Goal: Information Seeking & Learning: Find specific fact

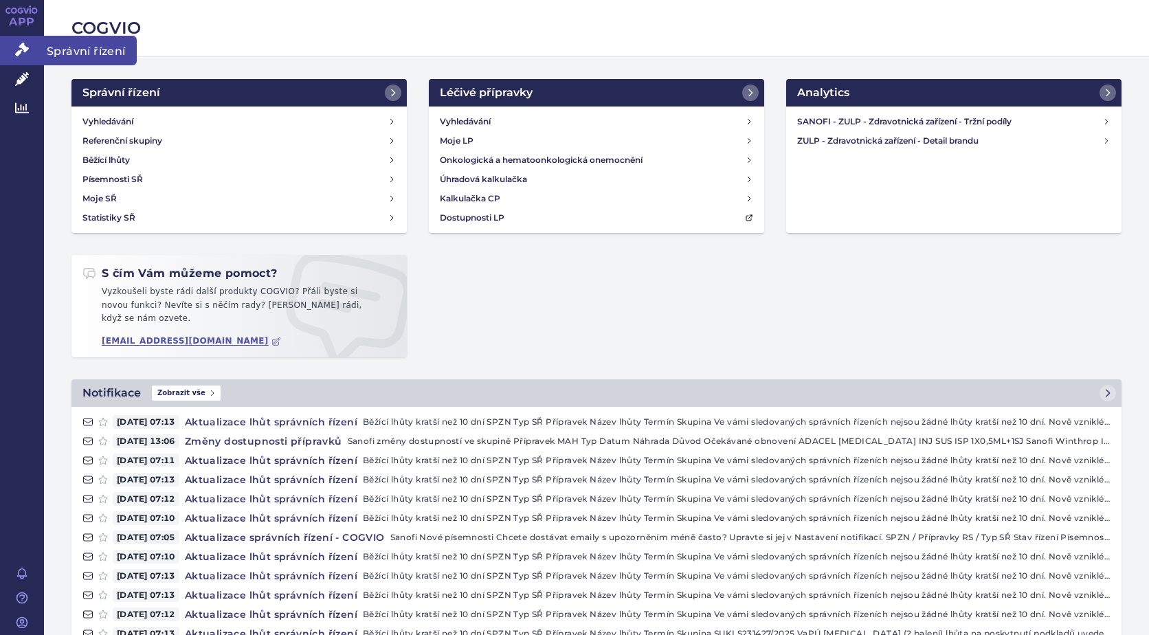
click at [85, 49] on span "Správní řízení" at bounding box center [90, 50] width 93 height 29
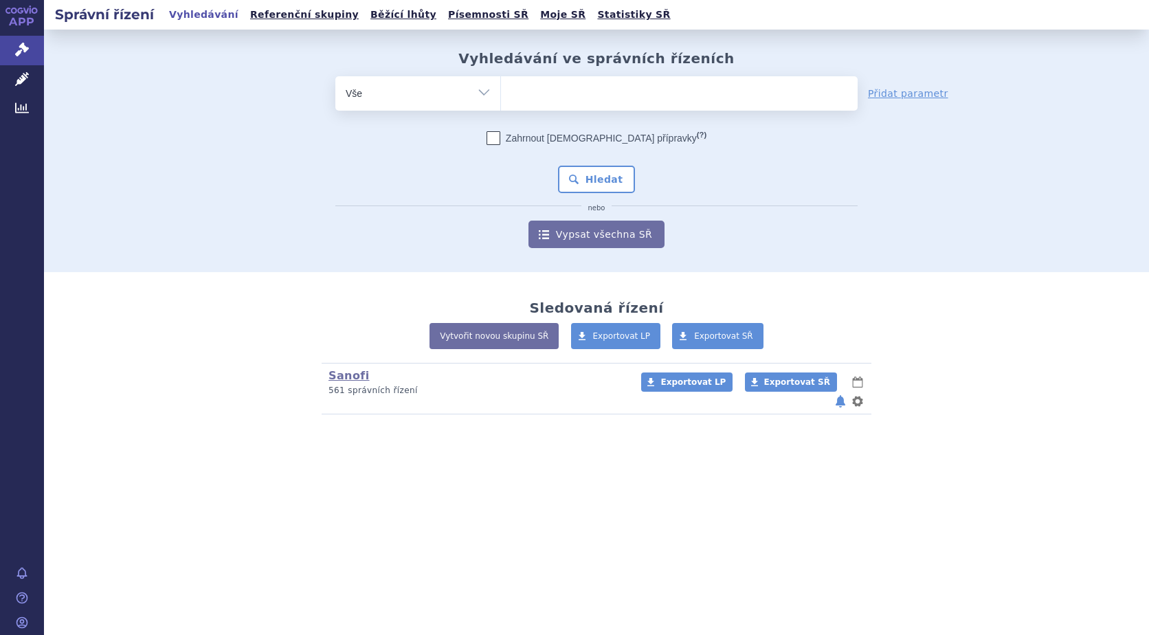
click at [581, 97] on ul at bounding box center [679, 90] width 357 height 29
click at [501, 97] on select at bounding box center [500, 93] width 1 height 34
type input "sa"
type input "sar"
type input "sarc"
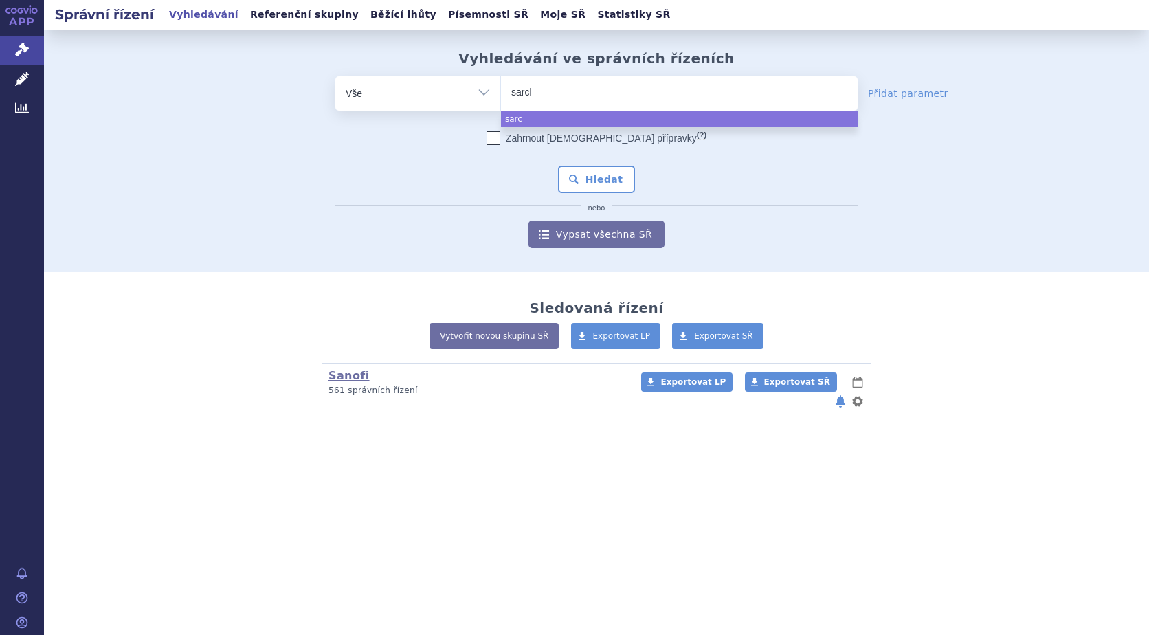
type input "sarcli"
type input "sarclisa"
select select "sarclisa"
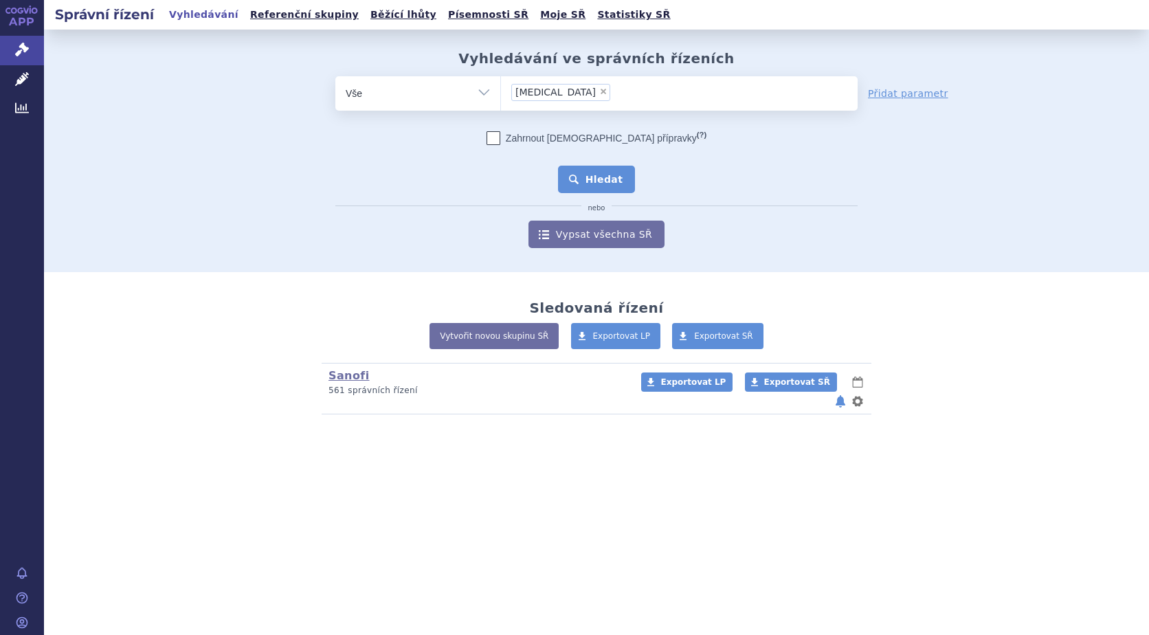
click at [608, 181] on button "Hledat" at bounding box center [597, 179] width 78 height 27
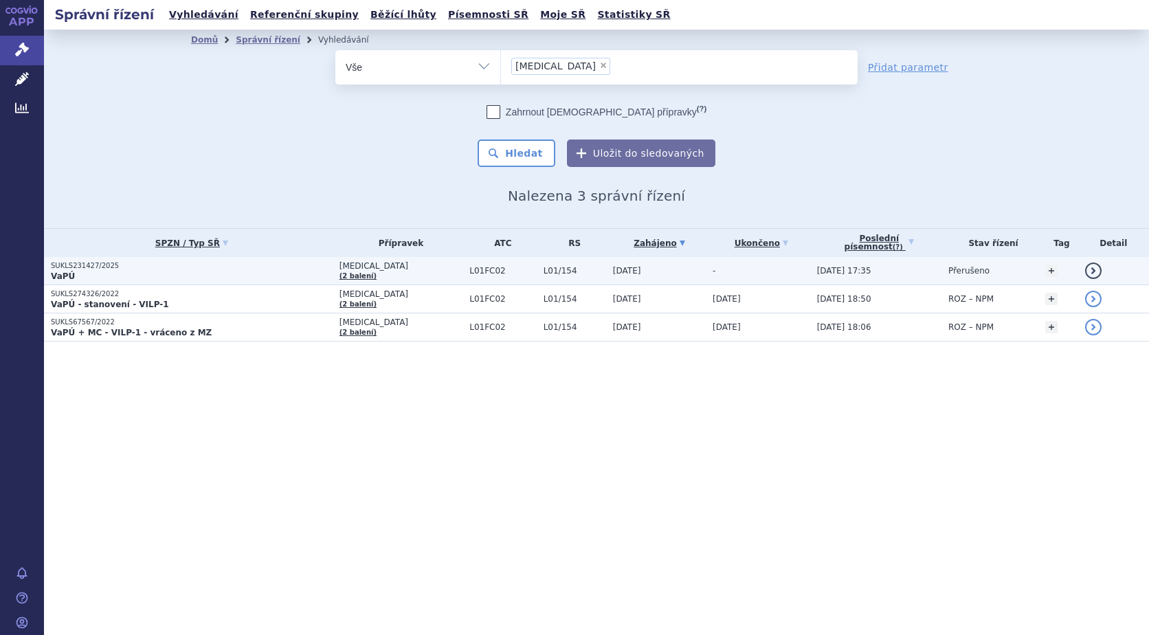
click at [1094, 273] on link "detail" at bounding box center [1093, 271] width 16 height 16
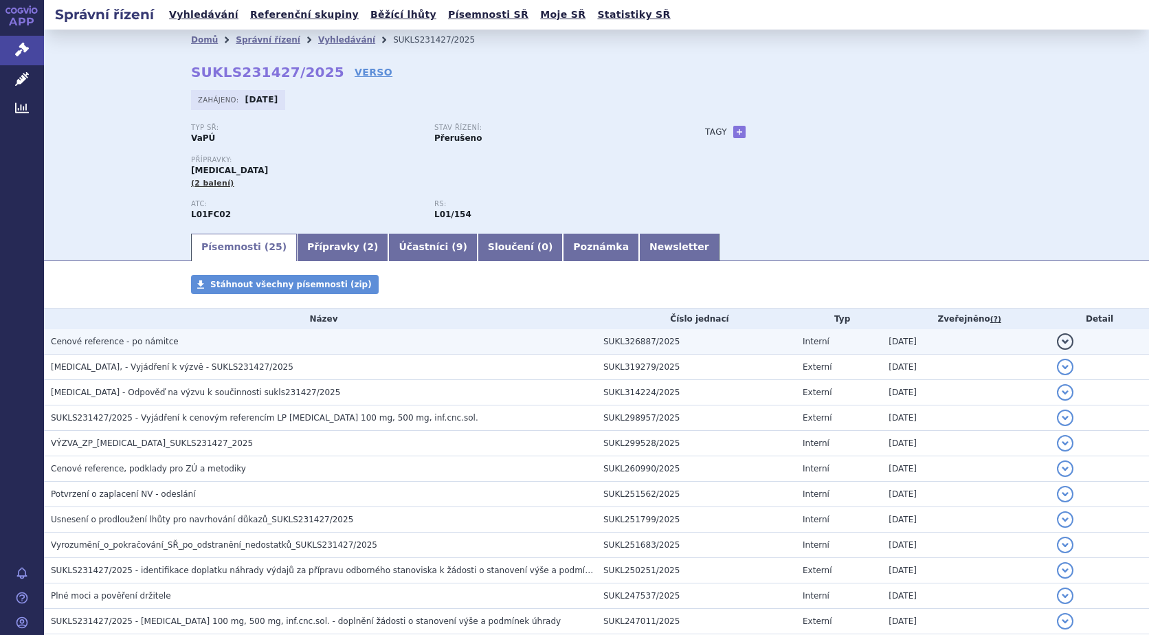
click at [1062, 343] on button "detail" at bounding box center [1065, 341] width 16 height 16
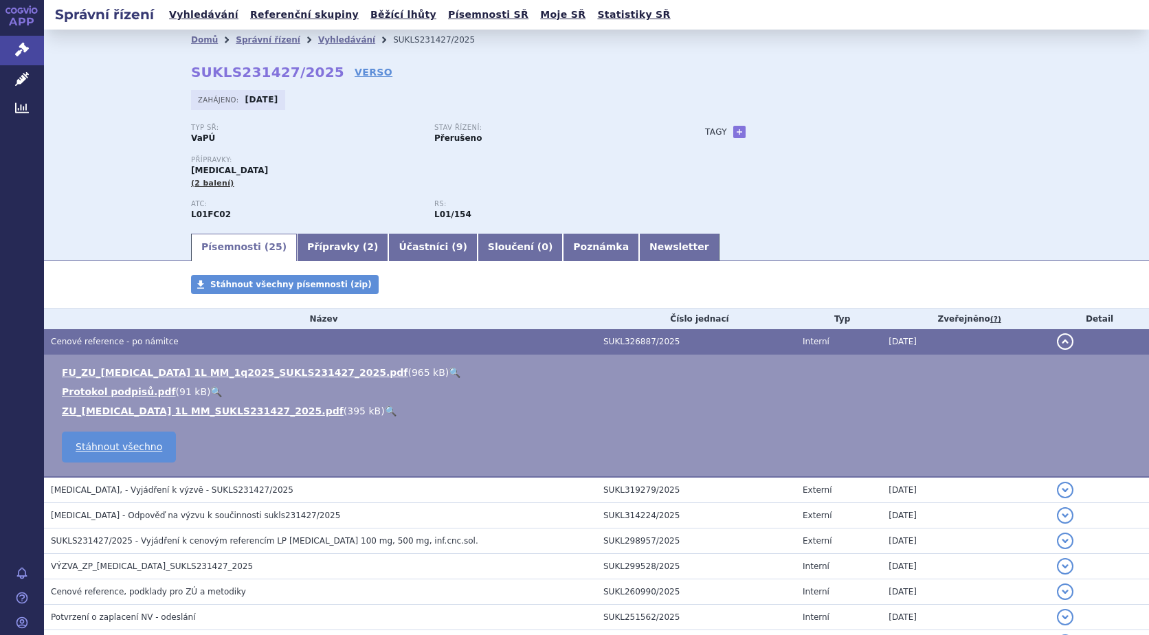
click at [449, 372] on link "🔍" at bounding box center [455, 372] width 12 height 11
click at [87, 47] on span "Správní řízení" at bounding box center [90, 50] width 93 height 29
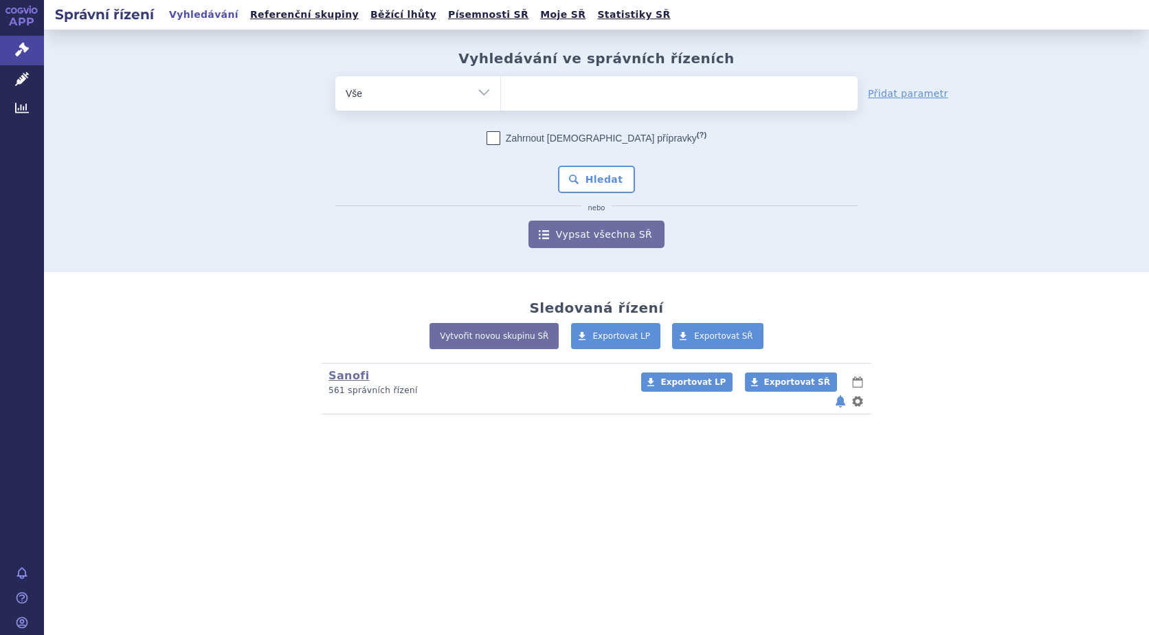
click at [544, 98] on ul at bounding box center [679, 90] width 357 height 29
click at [501, 98] on select at bounding box center [500, 93] width 1 height 34
type input "ke"
type input "kev"
type input "kevza"
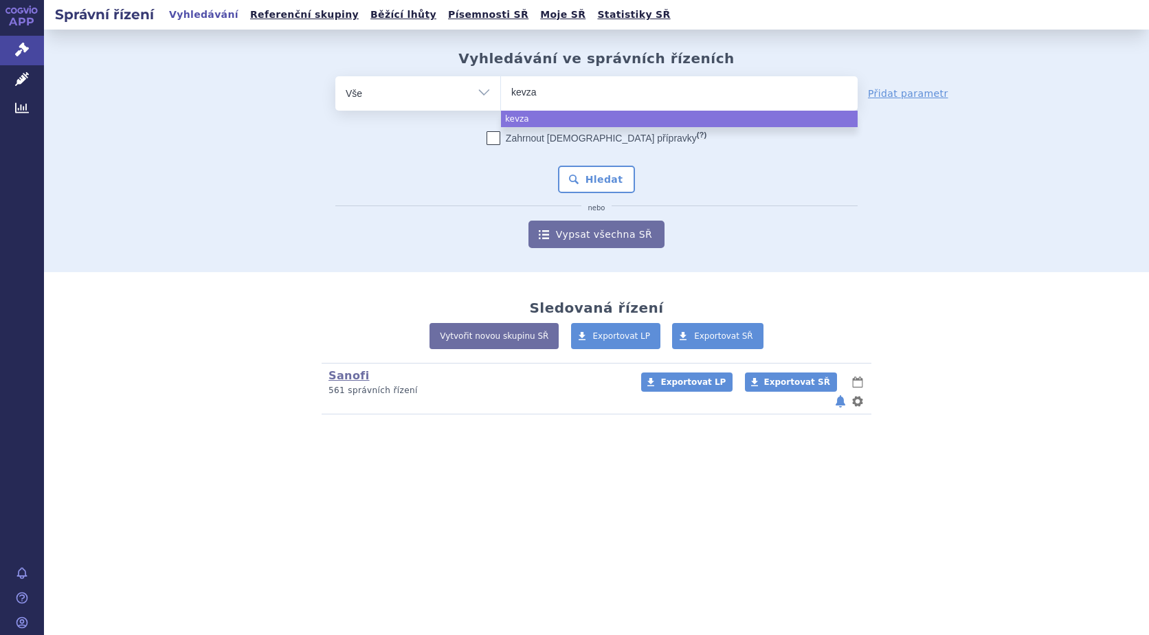
type input "kevzar"
type input "[MEDICAL_DATA]"
select select "[MEDICAL_DATA]"
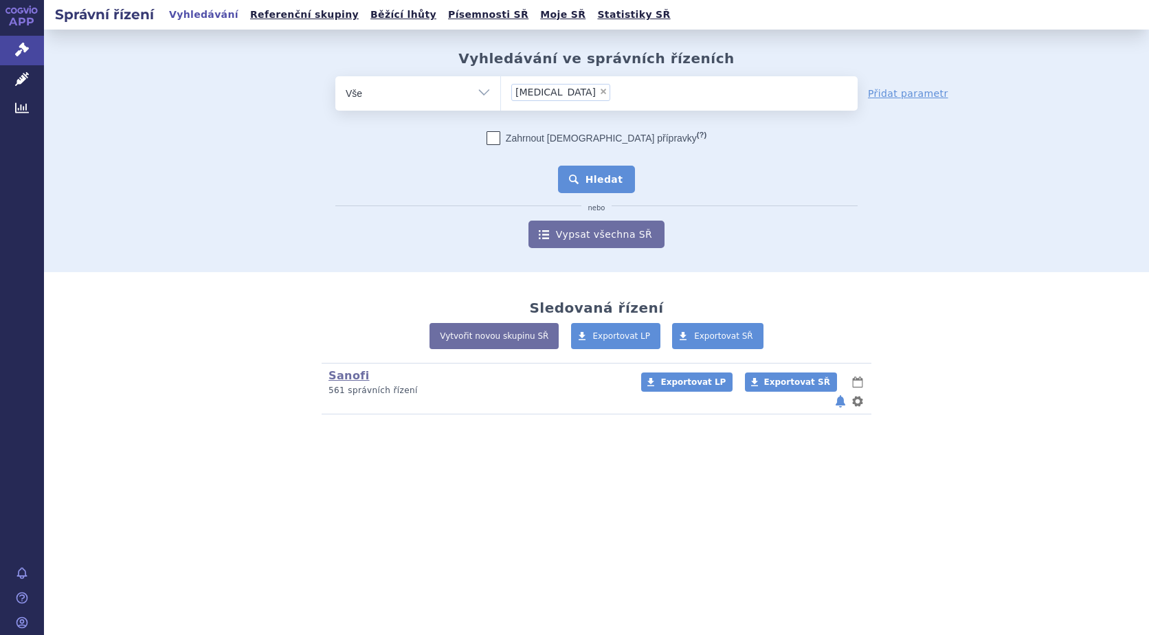
click at [612, 185] on button "Hledat" at bounding box center [597, 179] width 78 height 27
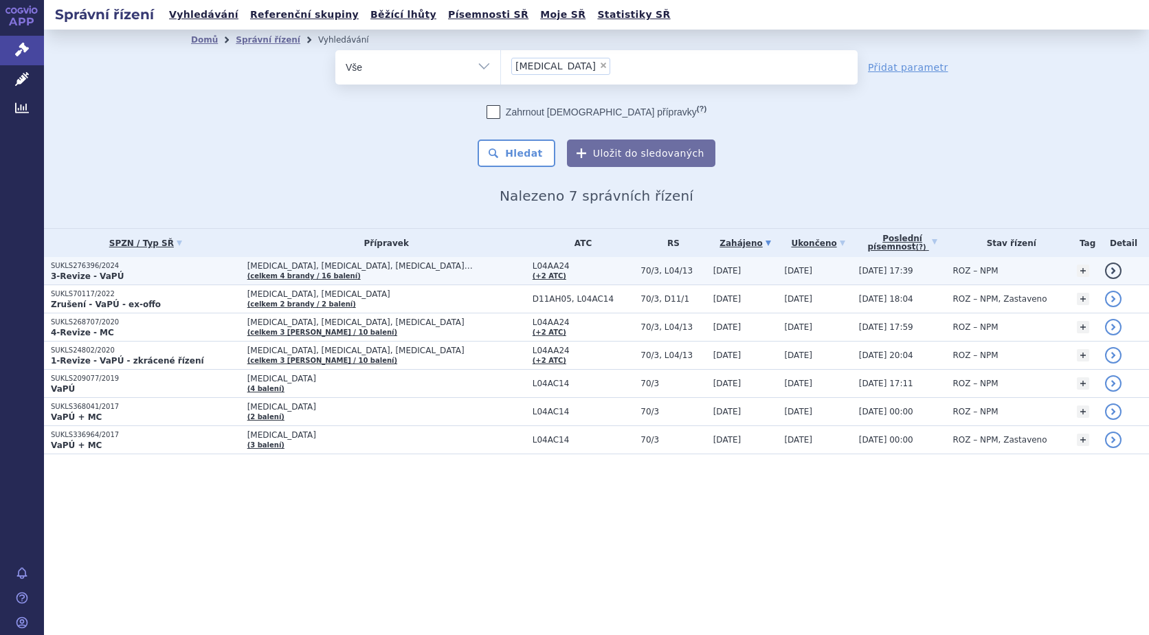
click at [1107, 276] on link "detail" at bounding box center [1113, 271] width 16 height 16
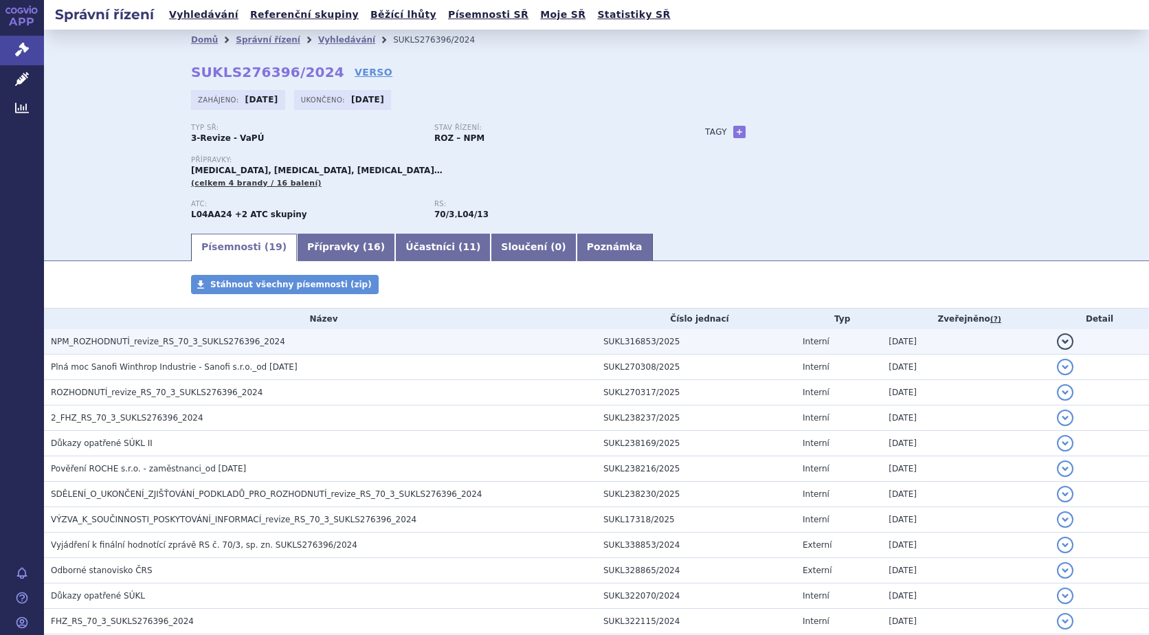
click at [1060, 345] on button "detail" at bounding box center [1065, 341] width 16 height 16
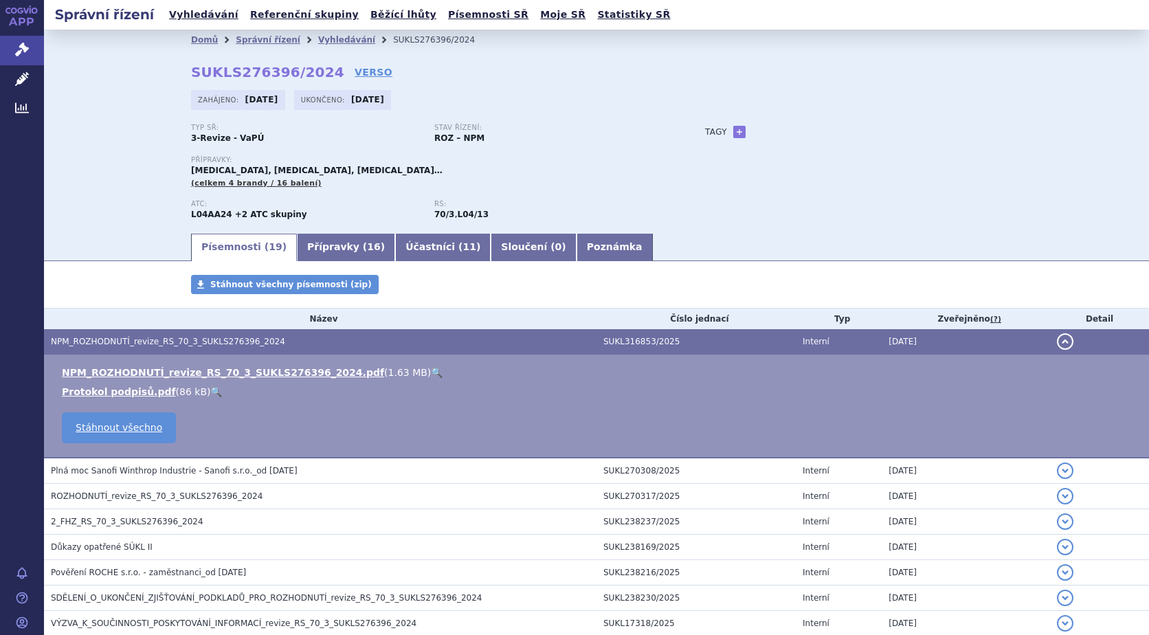
click at [431, 374] on link "🔍" at bounding box center [437, 372] width 12 height 11
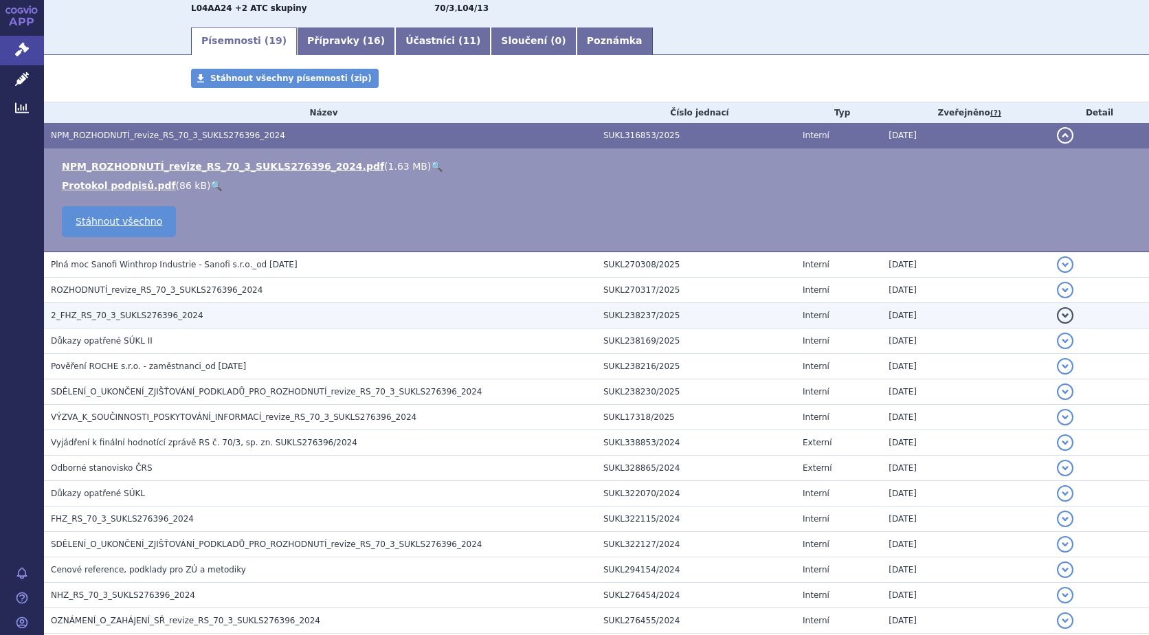
scroll to position [137, 0]
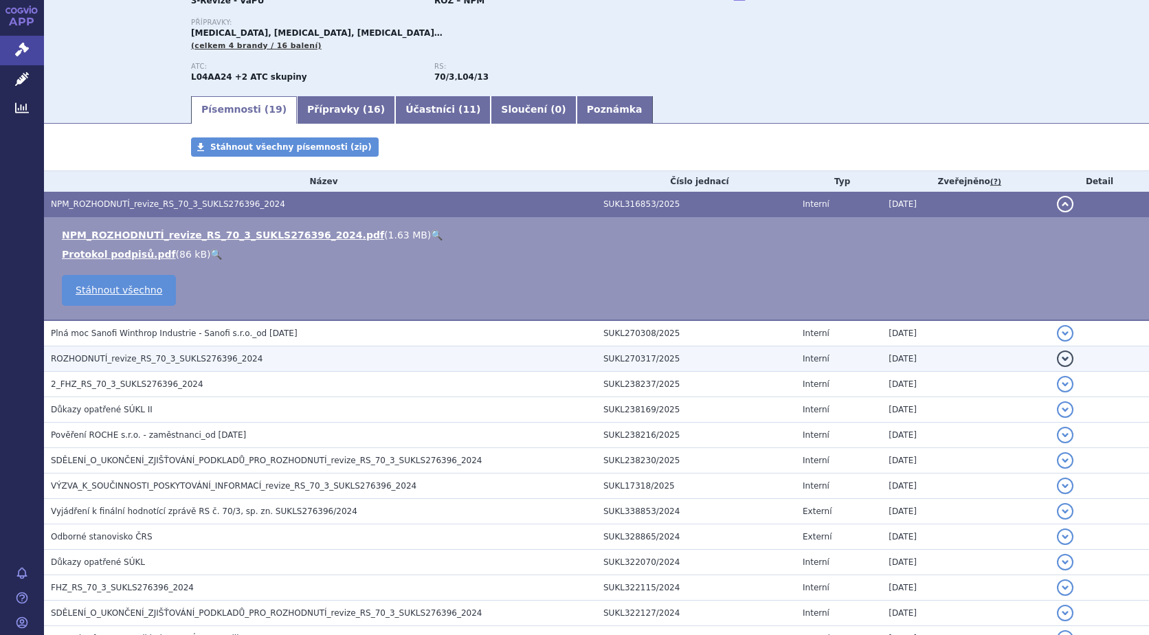
click at [1057, 358] on button "detail" at bounding box center [1065, 359] width 16 height 16
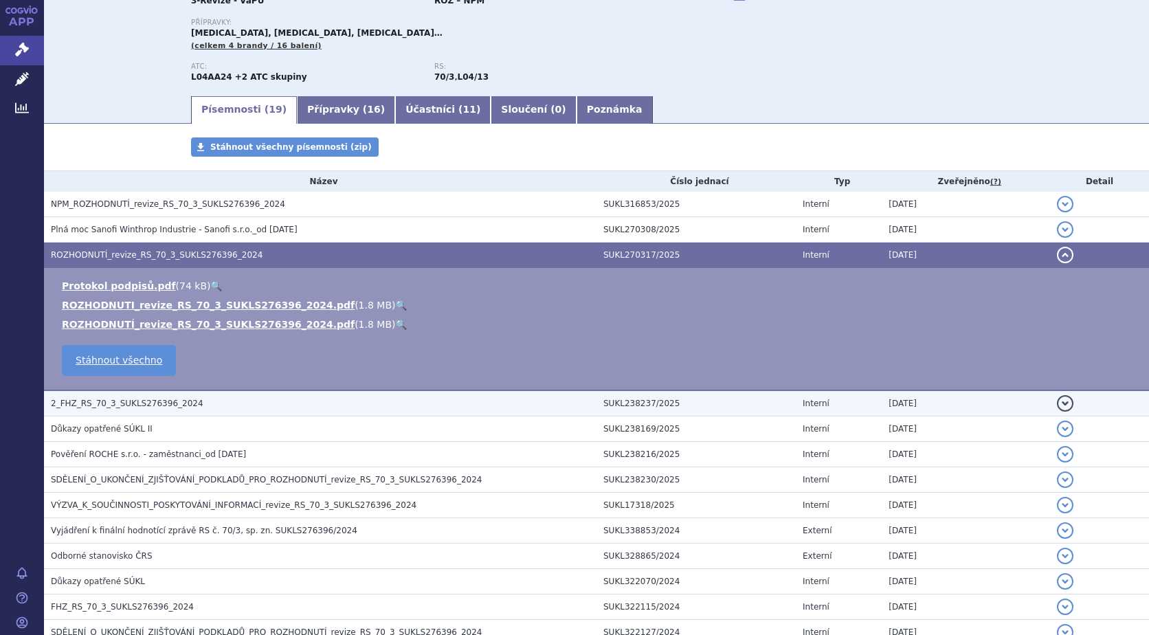
click at [1057, 407] on button "detail" at bounding box center [1065, 403] width 16 height 16
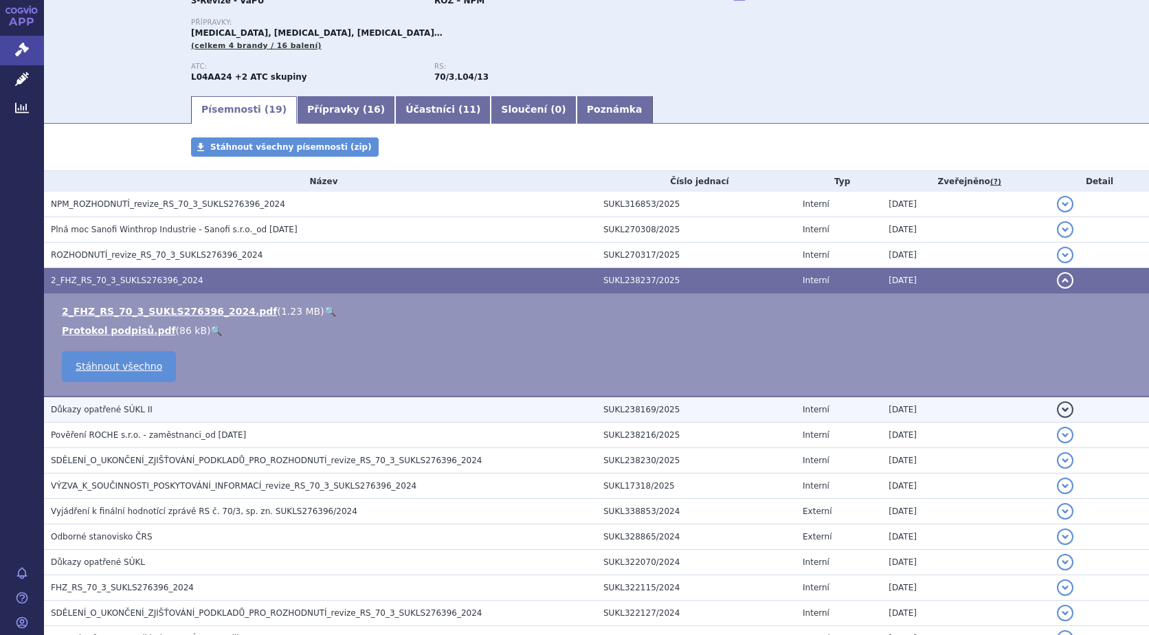
click at [1057, 413] on button "detail" at bounding box center [1065, 409] width 16 height 16
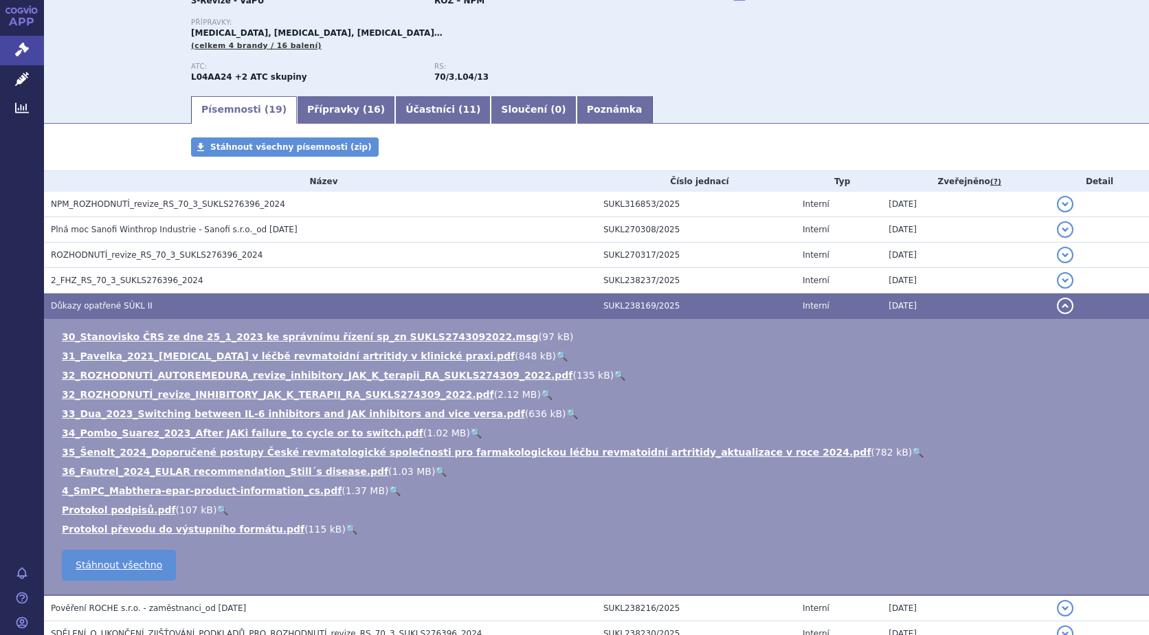
click at [1057, 308] on button "detail" at bounding box center [1065, 306] width 16 height 16
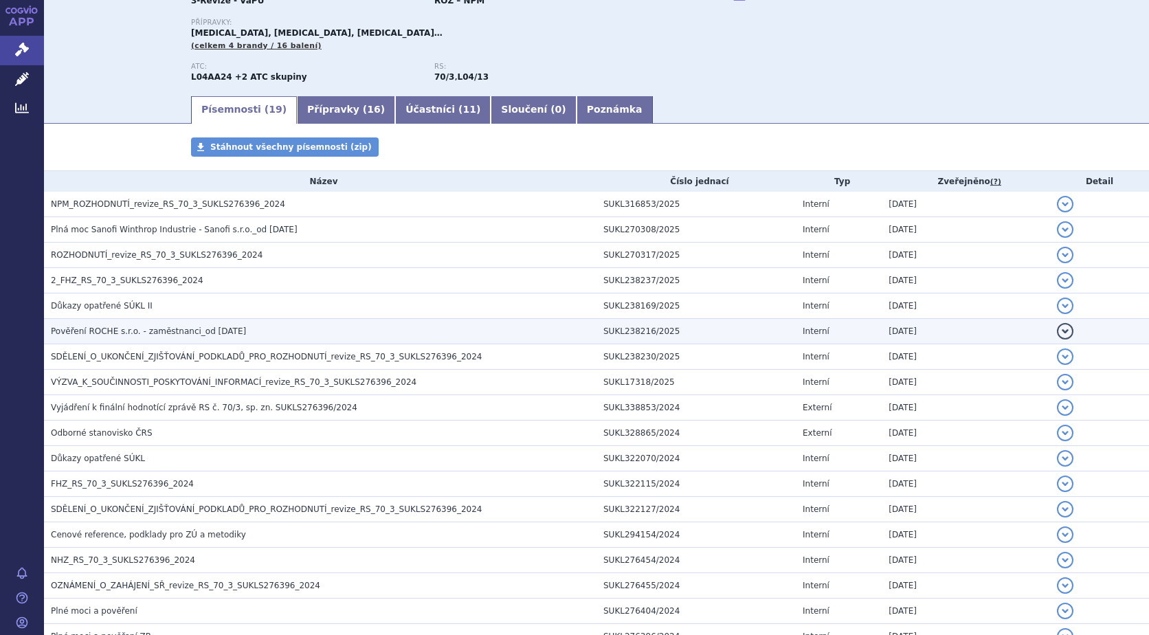
click at [1058, 332] on button "detail" at bounding box center [1065, 331] width 16 height 16
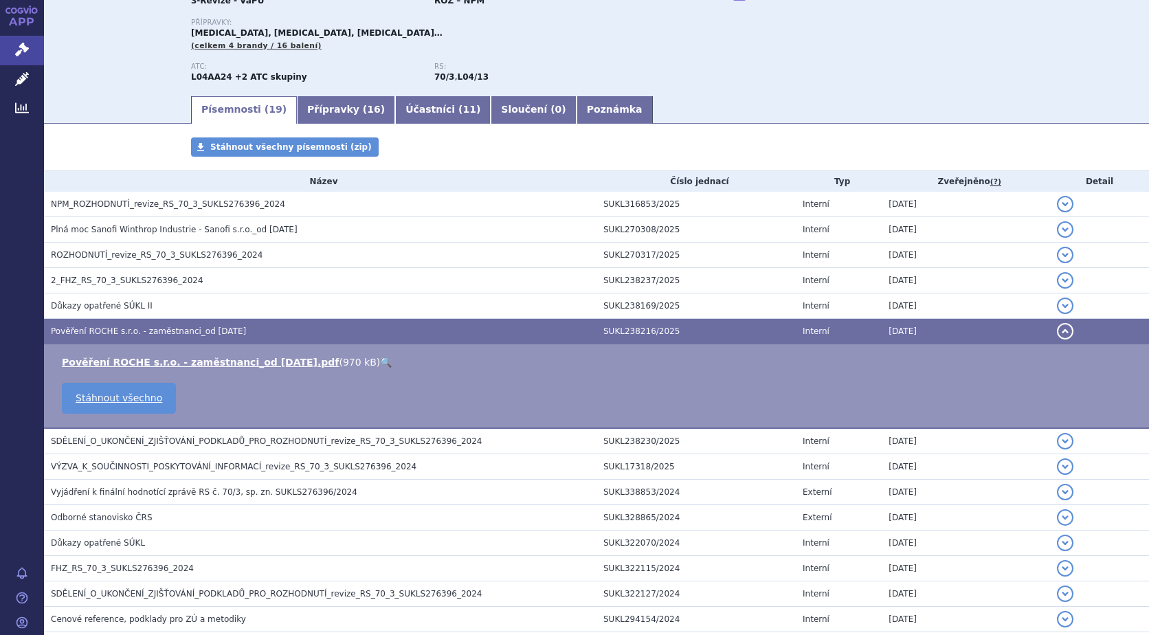
click at [1058, 332] on button "detail" at bounding box center [1065, 331] width 16 height 16
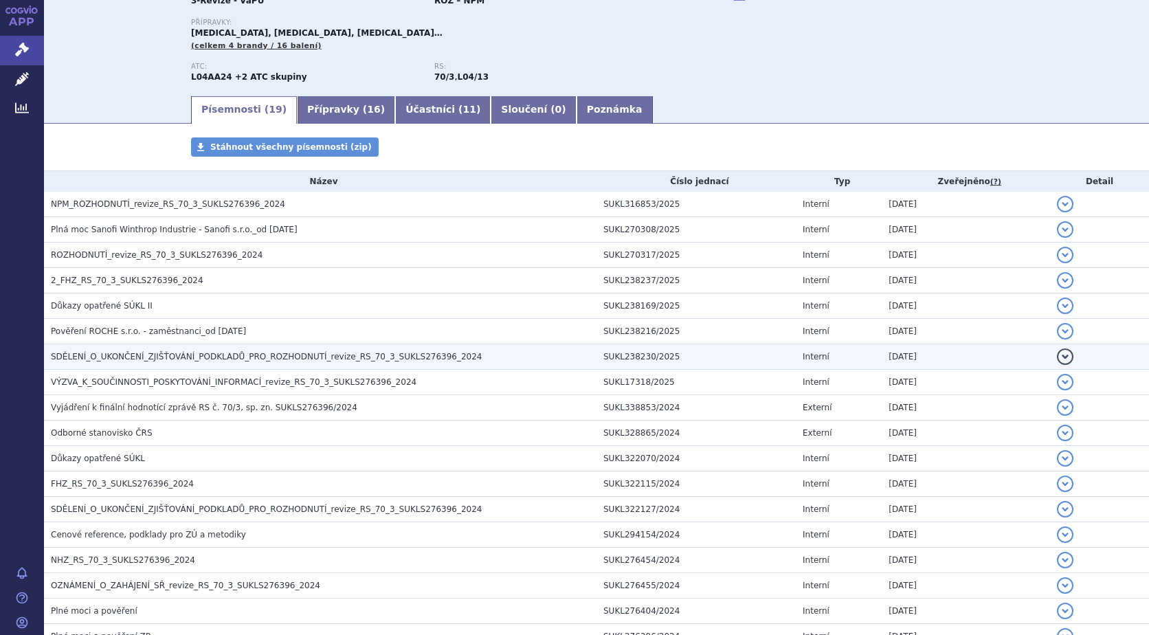
click at [1057, 357] on button "detail" at bounding box center [1065, 356] width 16 height 16
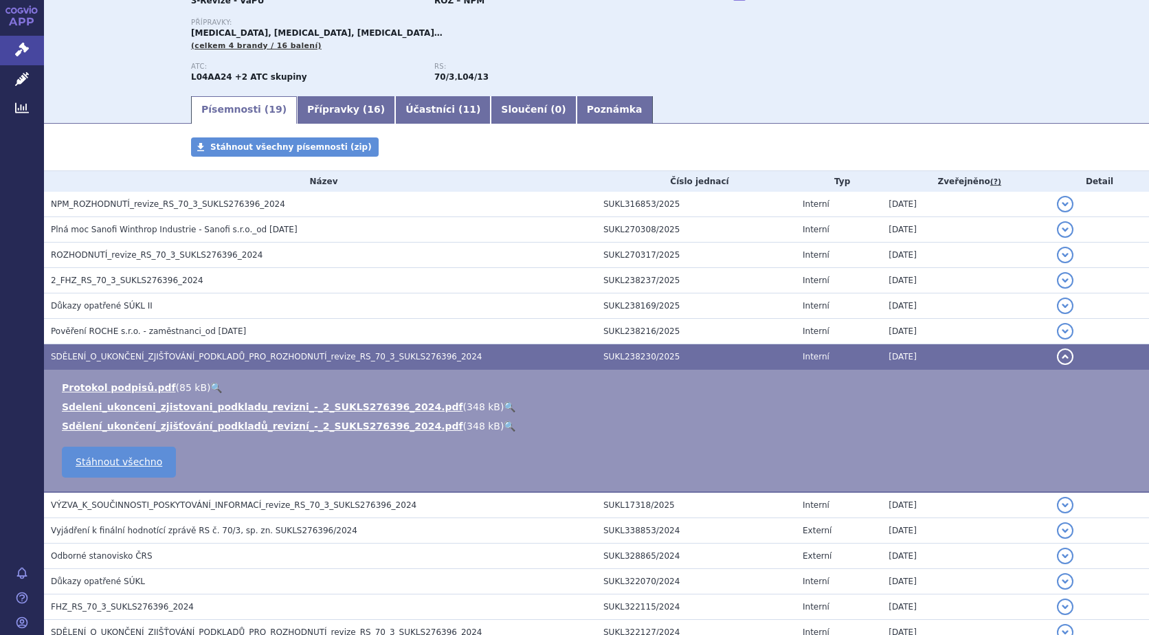
click at [1057, 357] on button "detail" at bounding box center [1065, 356] width 16 height 16
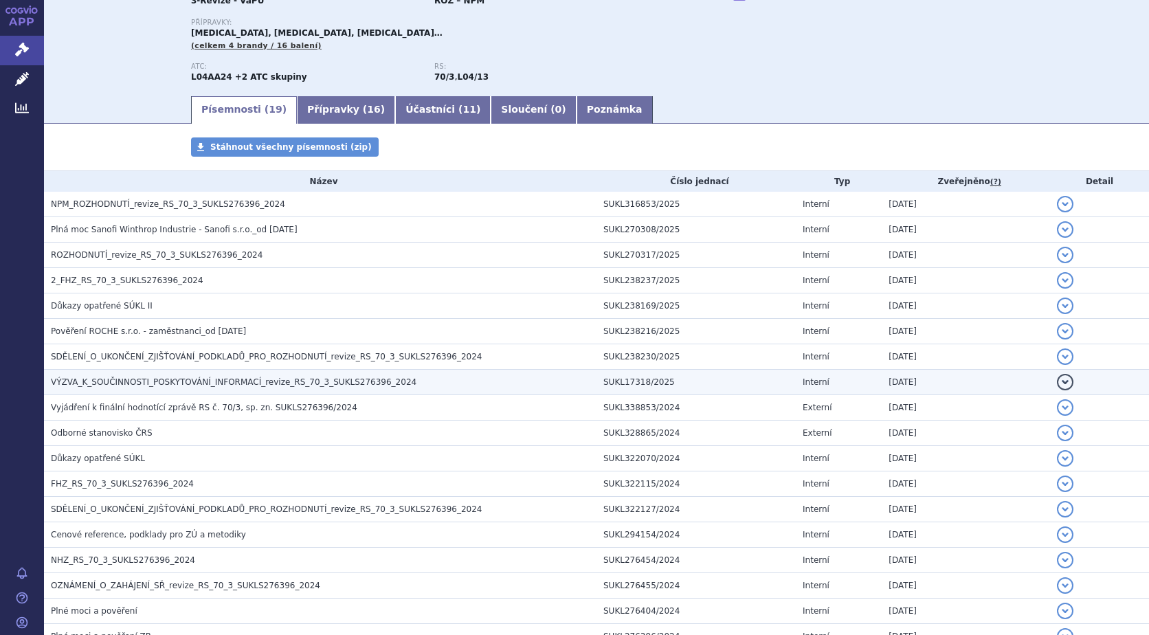
click at [1057, 378] on button "detail" at bounding box center [1065, 382] width 16 height 16
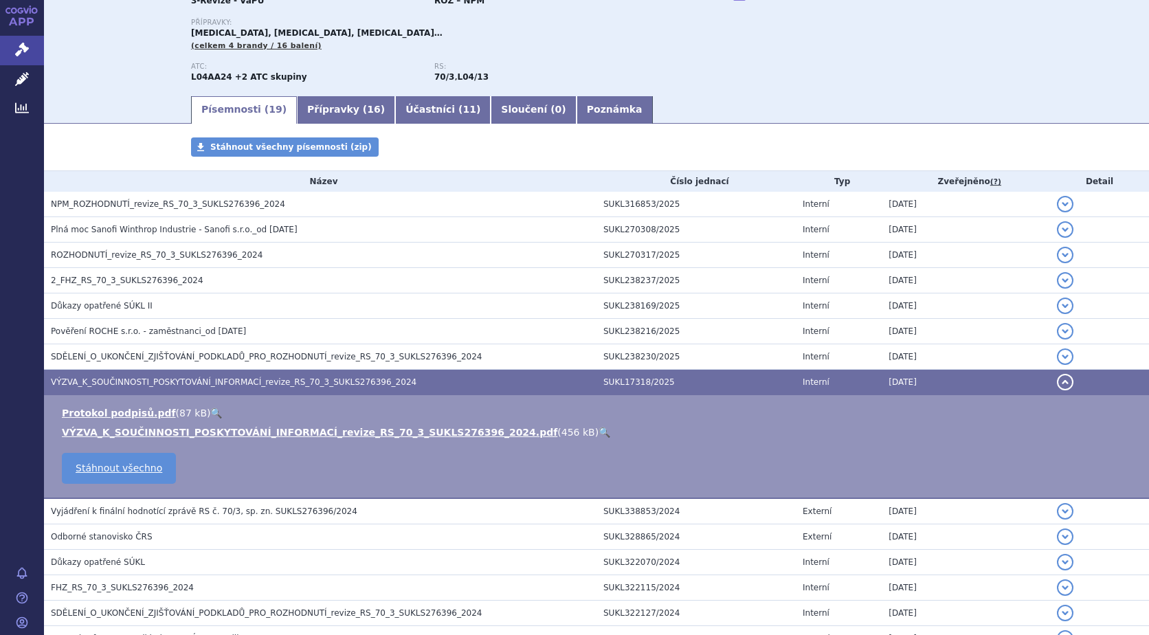
click at [1057, 378] on button "detail" at bounding box center [1065, 382] width 16 height 16
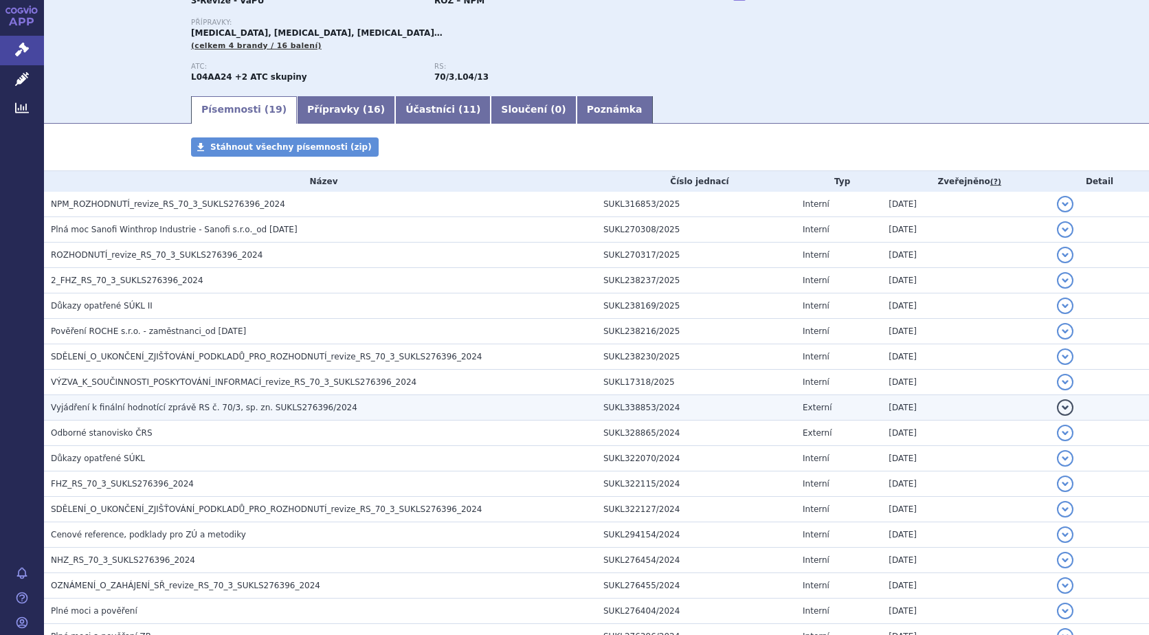
click at [1057, 403] on button "detail" at bounding box center [1065, 407] width 16 height 16
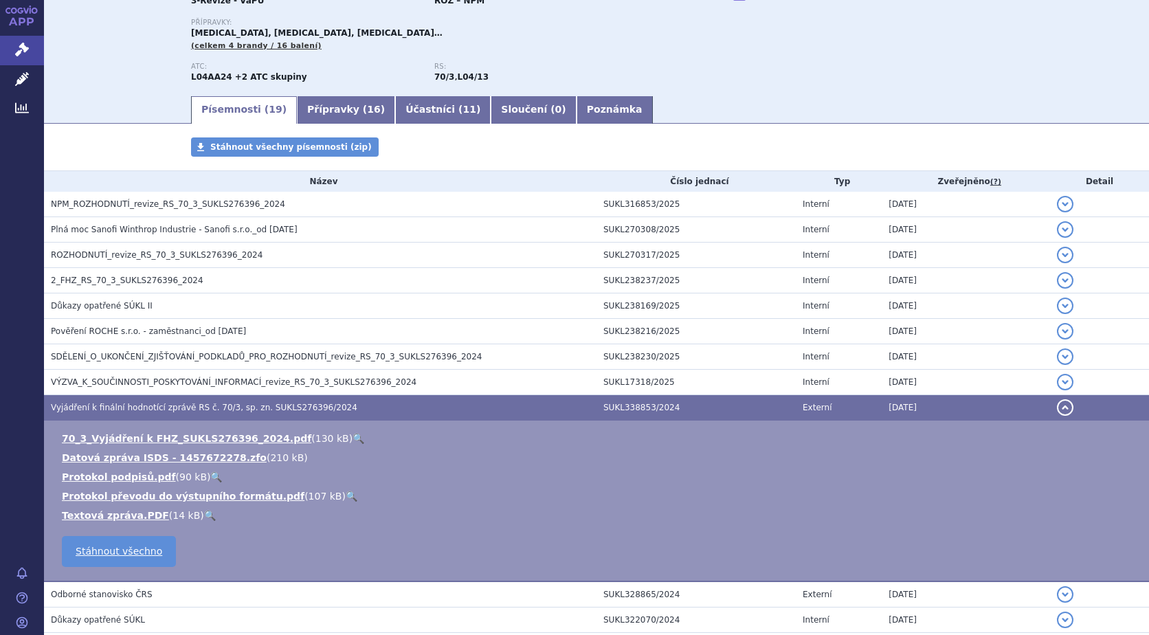
click at [1057, 403] on button "detail" at bounding box center [1065, 407] width 16 height 16
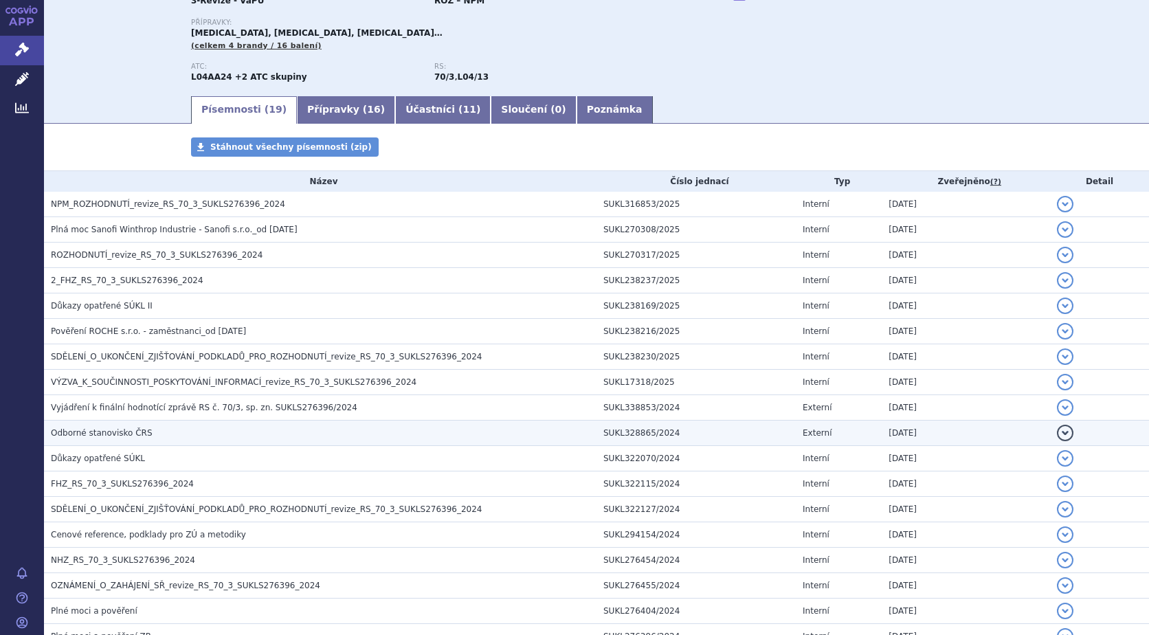
click at [1057, 430] on button "detail" at bounding box center [1065, 433] width 16 height 16
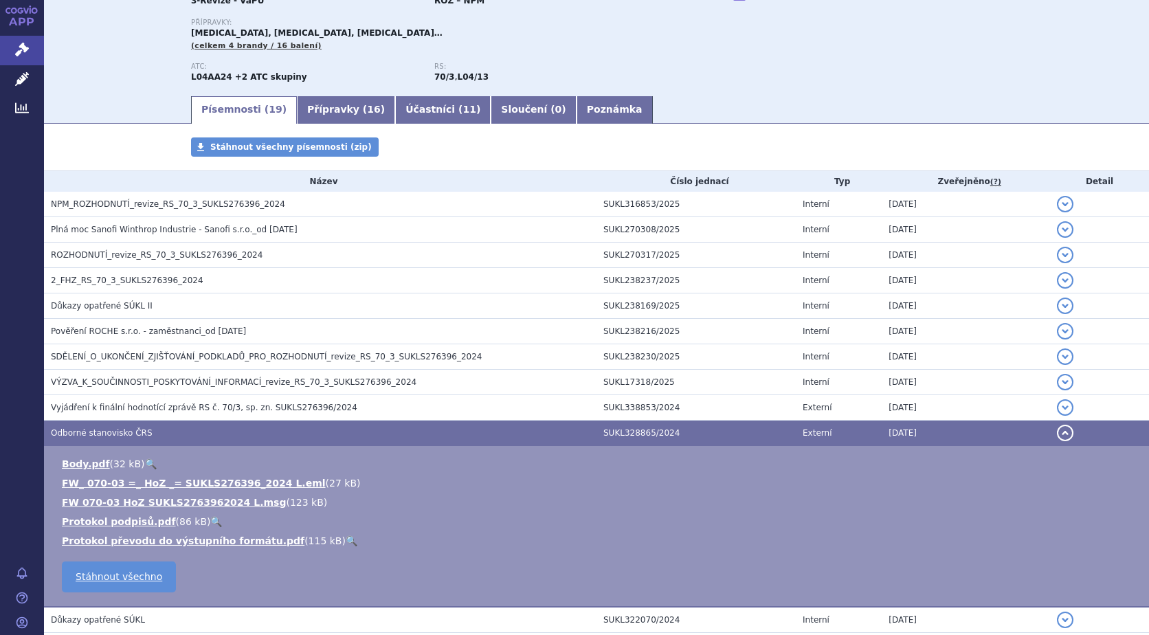
click at [1057, 430] on button "detail" at bounding box center [1065, 433] width 16 height 16
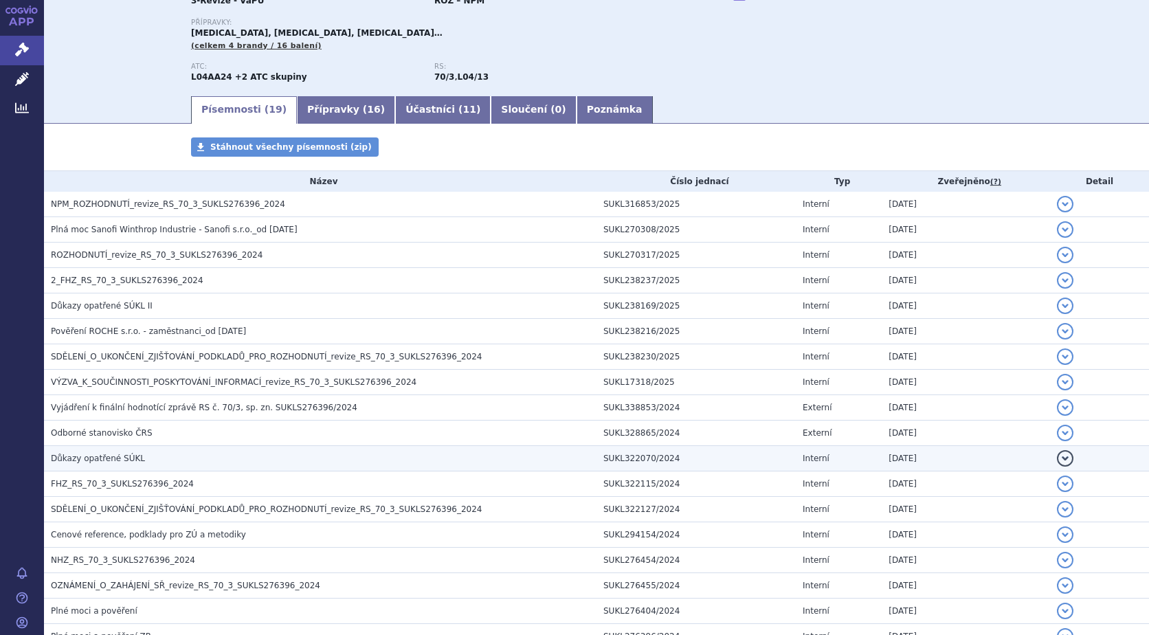
click at [1057, 458] on button "detail" at bounding box center [1065, 458] width 16 height 16
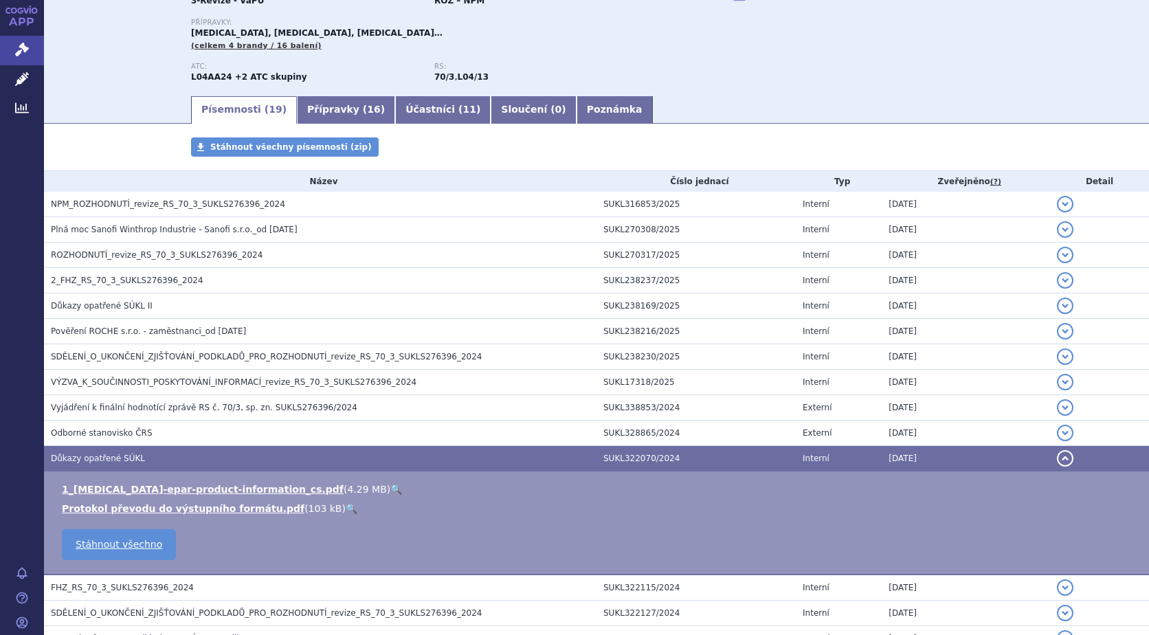
click at [1057, 457] on button "detail" at bounding box center [1065, 458] width 16 height 16
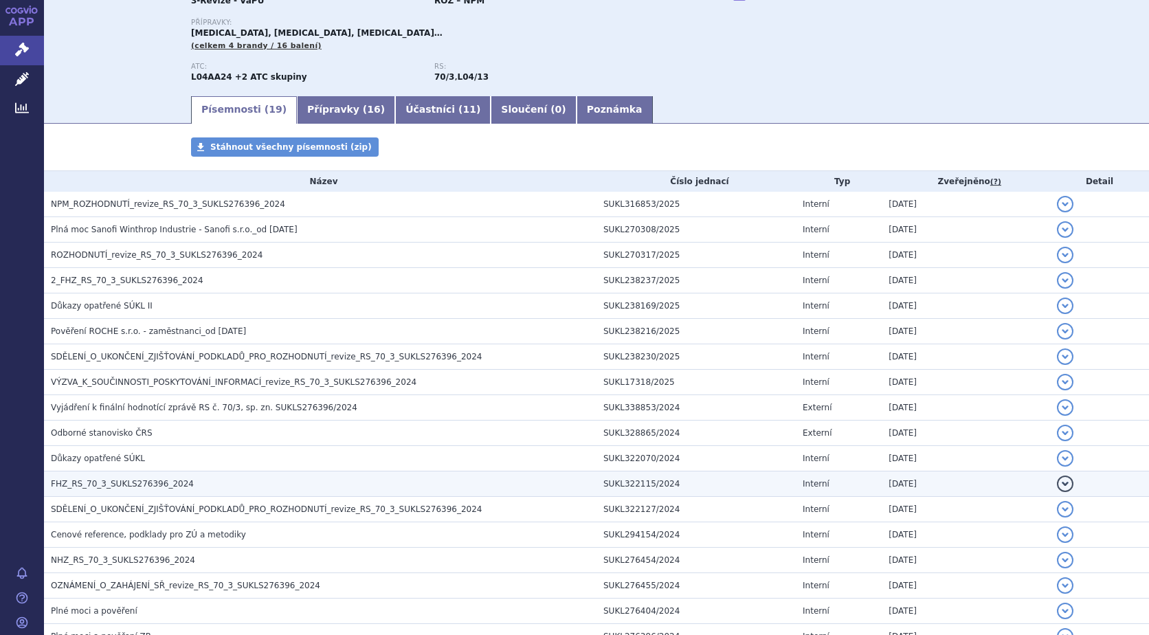
click at [1059, 481] on button "detail" at bounding box center [1065, 484] width 16 height 16
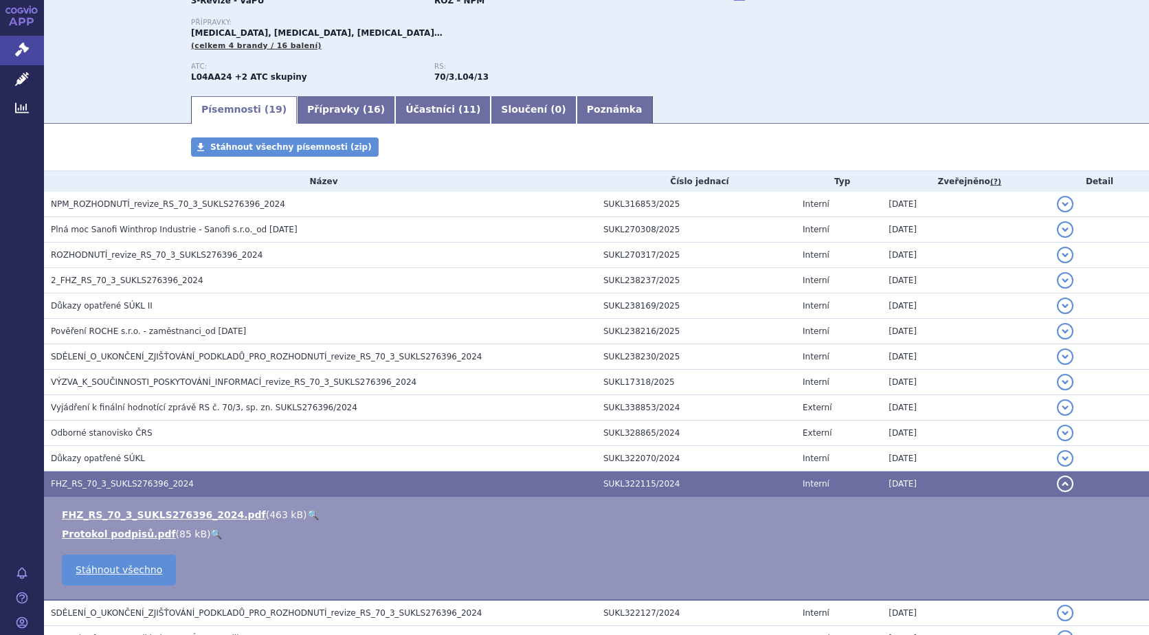
click at [1059, 481] on button "detail" at bounding box center [1065, 484] width 16 height 16
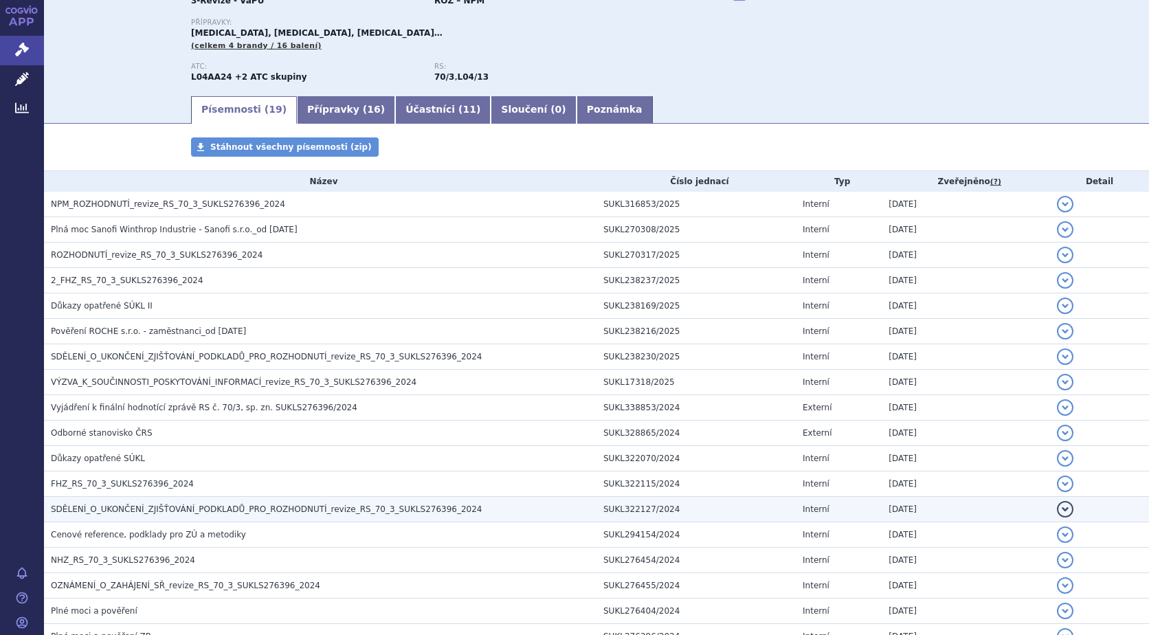
click at [1058, 503] on button "detail" at bounding box center [1065, 509] width 16 height 16
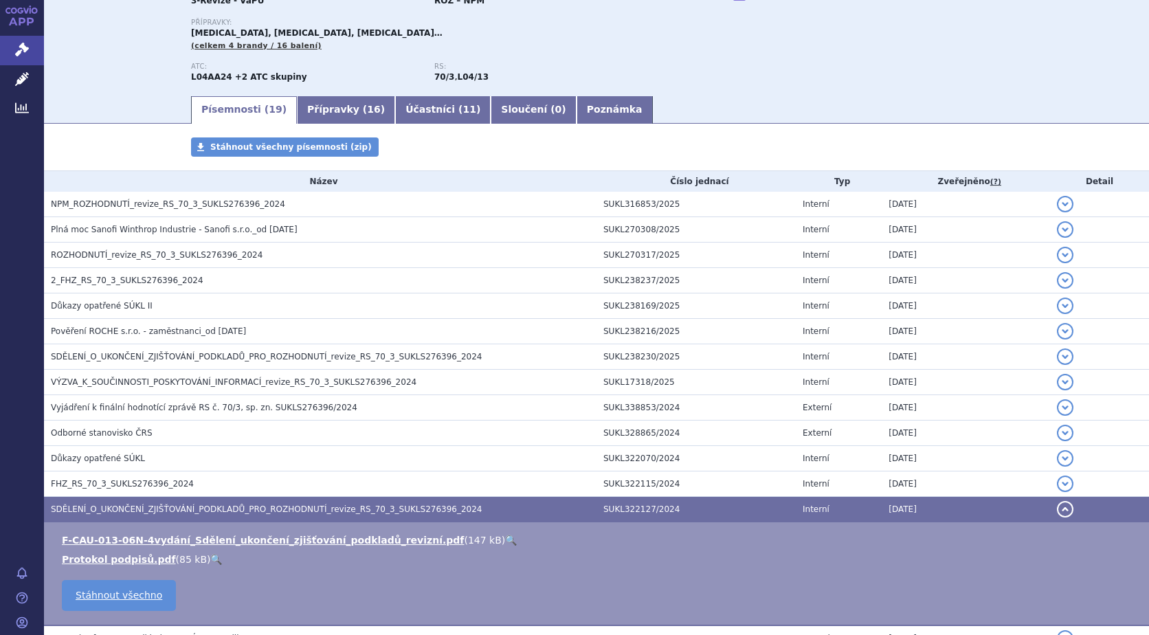
click at [1057, 510] on button "detail" at bounding box center [1065, 509] width 16 height 16
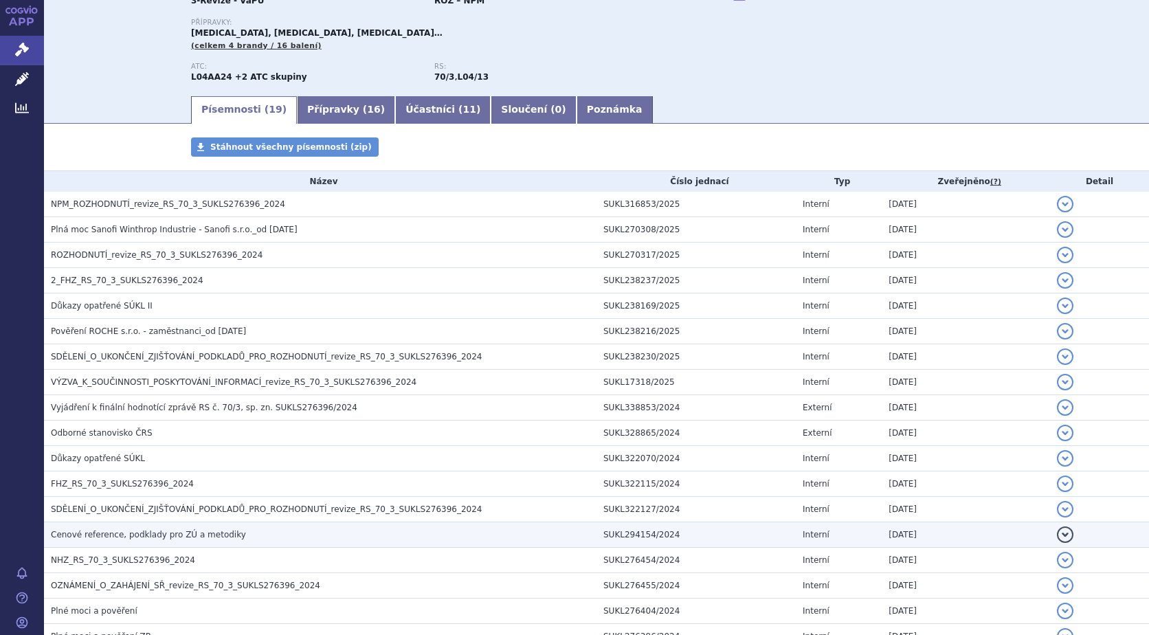
click at [1057, 531] on button "detail" at bounding box center [1065, 535] width 16 height 16
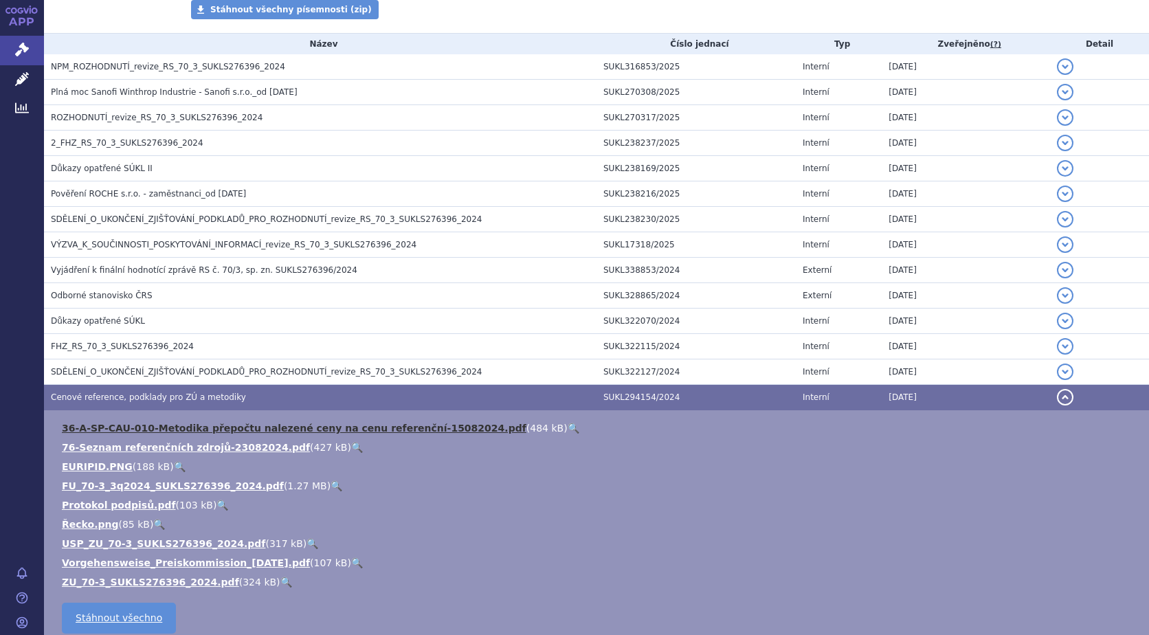
scroll to position [344, 0]
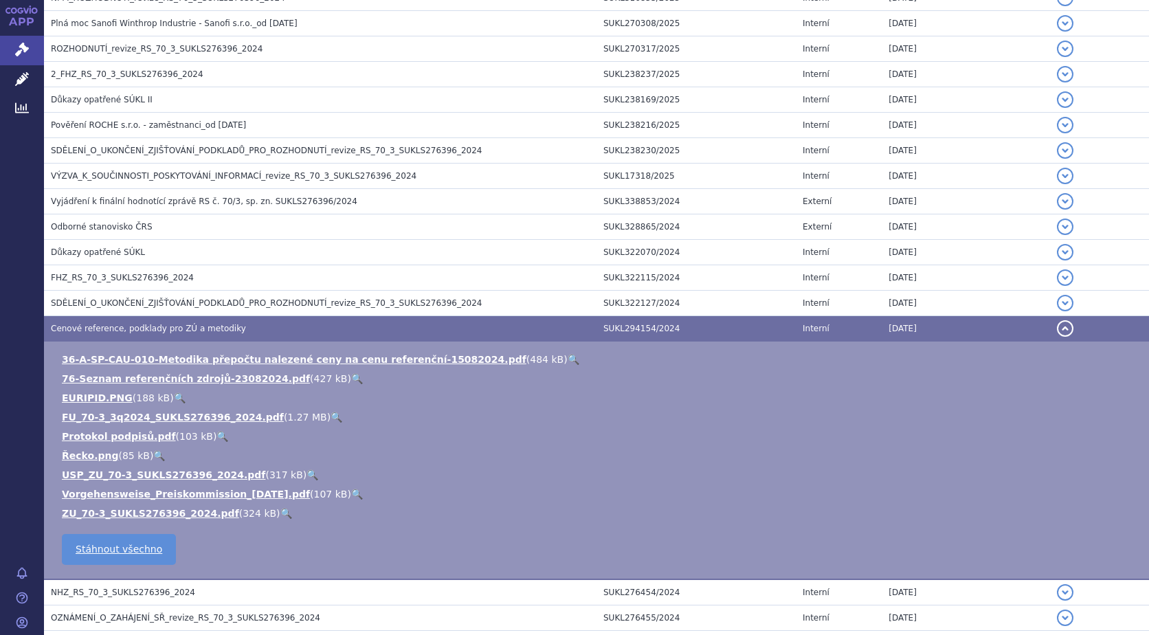
click at [331, 415] on link "🔍" at bounding box center [337, 417] width 12 height 11
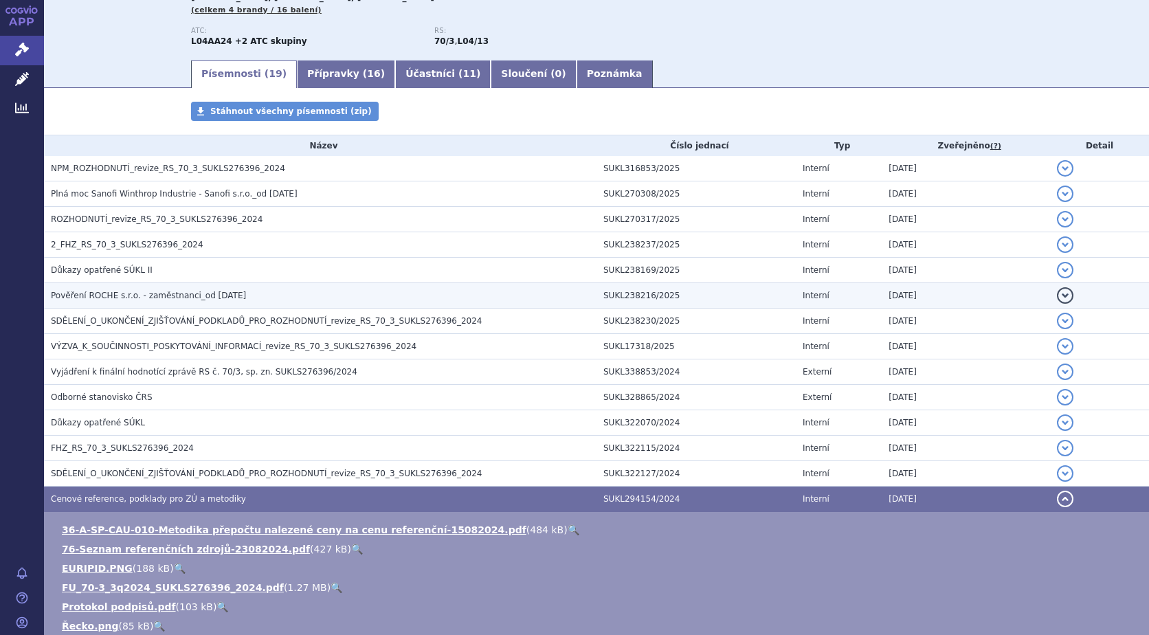
scroll to position [137, 0]
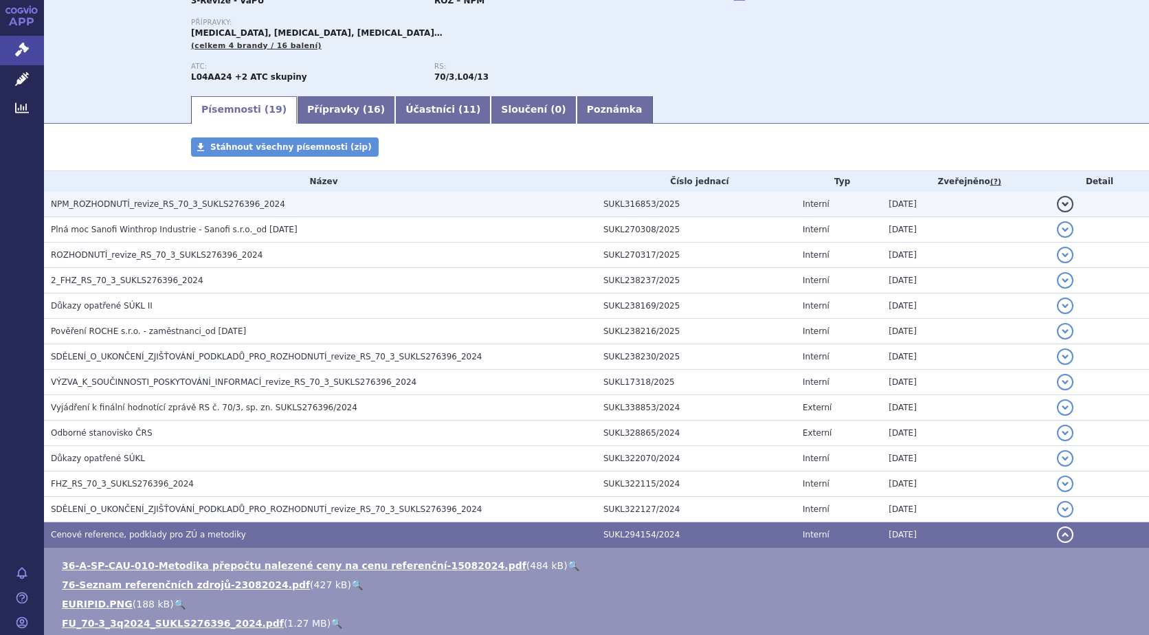
click at [1057, 203] on button "detail" at bounding box center [1065, 204] width 16 height 16
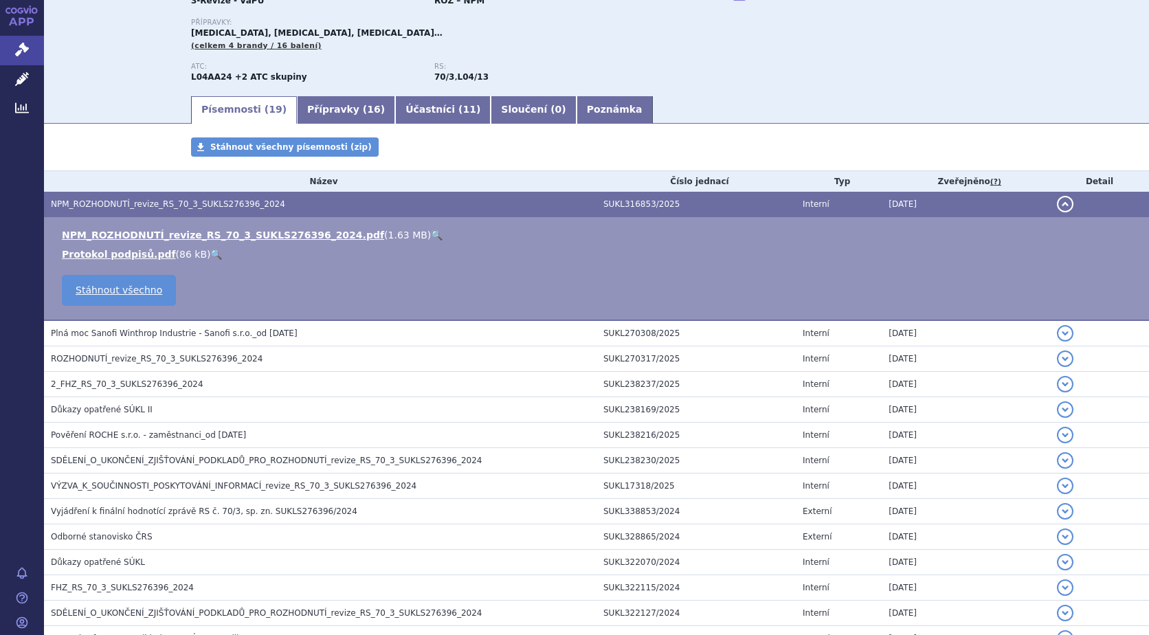
click at [431, 230] on link "🔍" at bounding box center [437, 235] width 12 height 11
